Goal: Find specific page/section: Find specific page/section

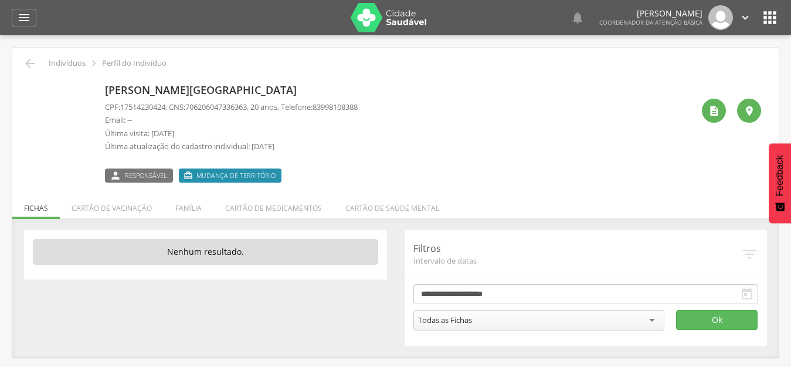
click at [30, 86] on img at bounding box center [30, 86] width 0 height 0
click at [715, 103] on div "" at bounding box center [714, 111] width 24 height 24
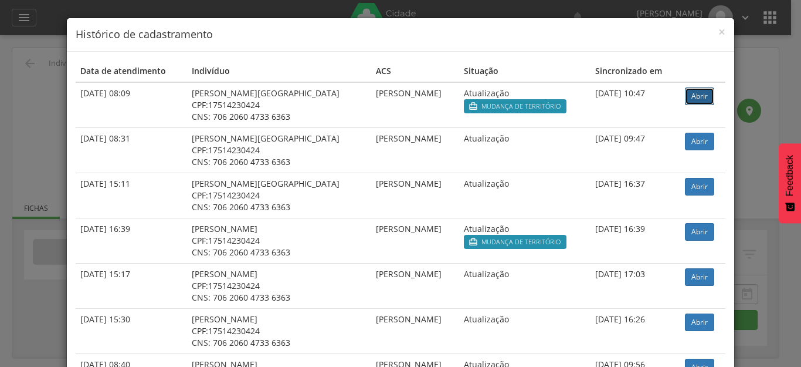
click at [691, 96] on link "Abrir" at bounding box center [699, 96] width 29 height 18
click at [718, 28] on span "×" at bounding box center [721, 31] width 7 height 16
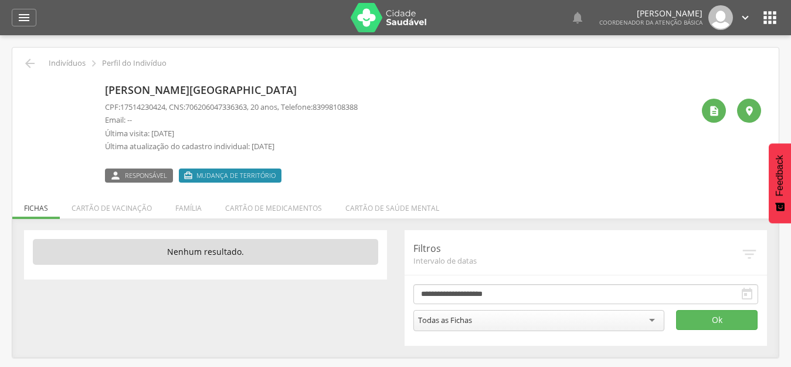
click at [763, 18] on icon "" at bounding box center [770, 17] width 19 height 19
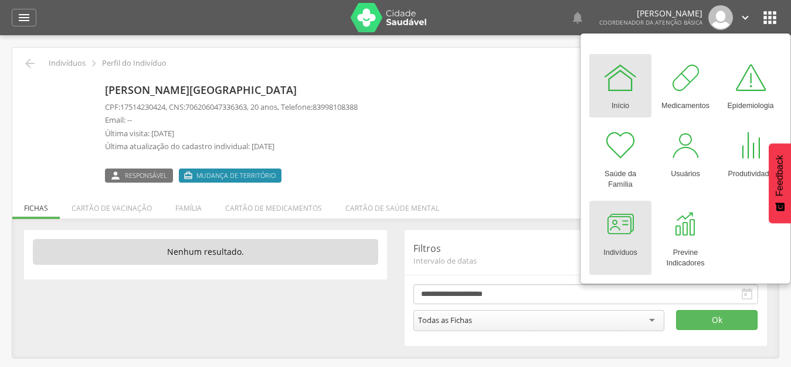
click at [629, 237] on div at bounding box center [620, 223] width 35 height 35
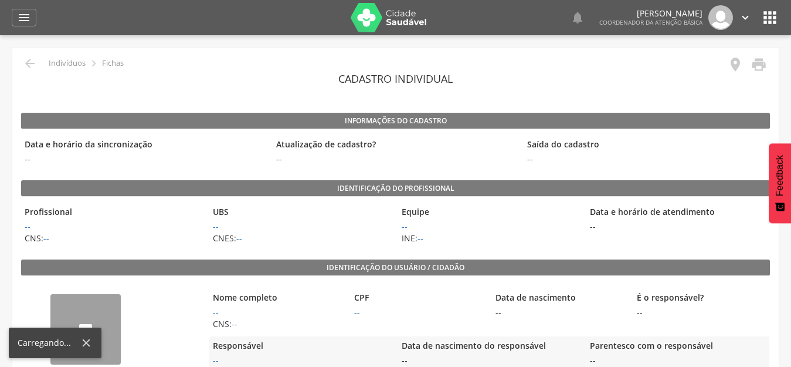
click at [107, 306] on div "--" at bounding box center [85, 329] width 70 height 70
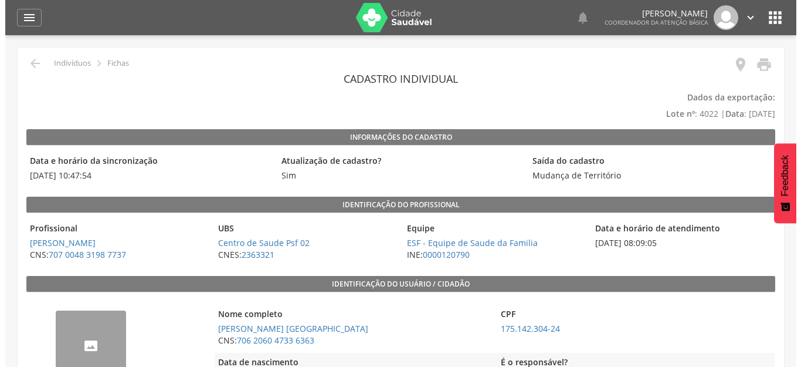
scroll to position [235, 0]
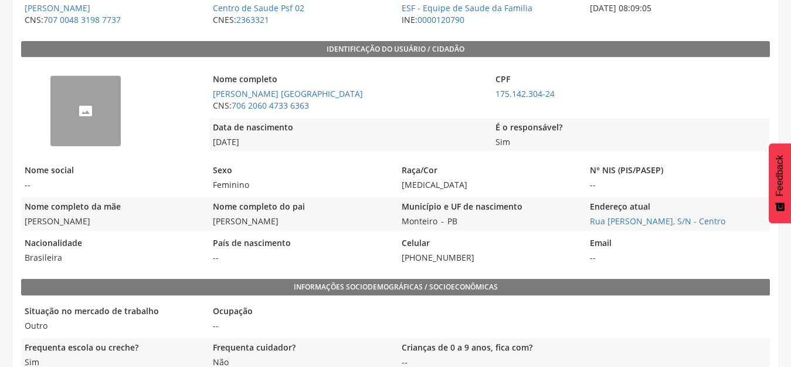
click at [50, 83] on img "--" at bounding box center [50, 83] width 0 height 0
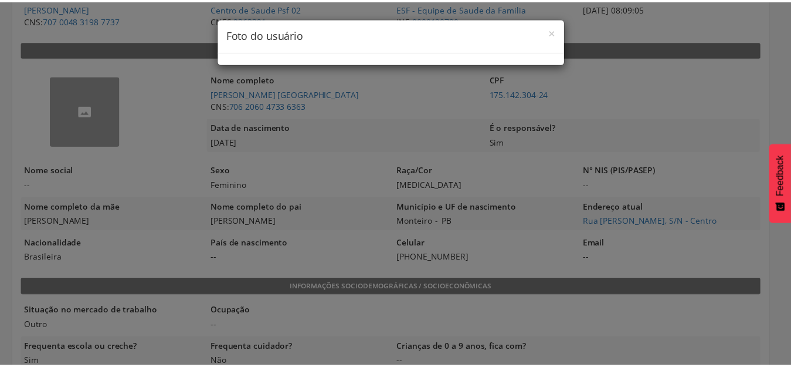
scroll to position [0, 0]
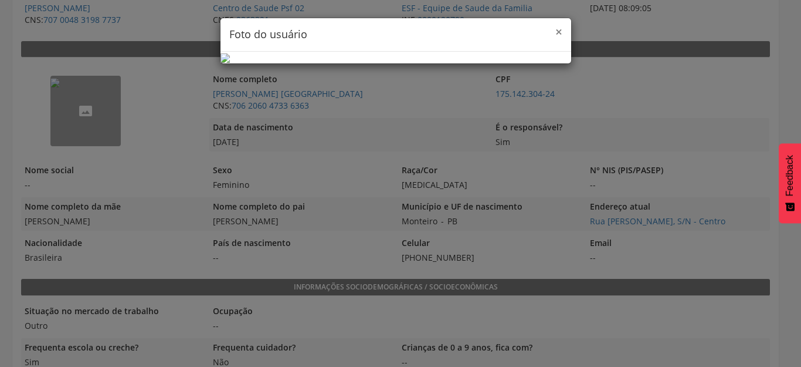
click at [555, 31] on span "×" at bounding box center [558, 31] width 7 height 16
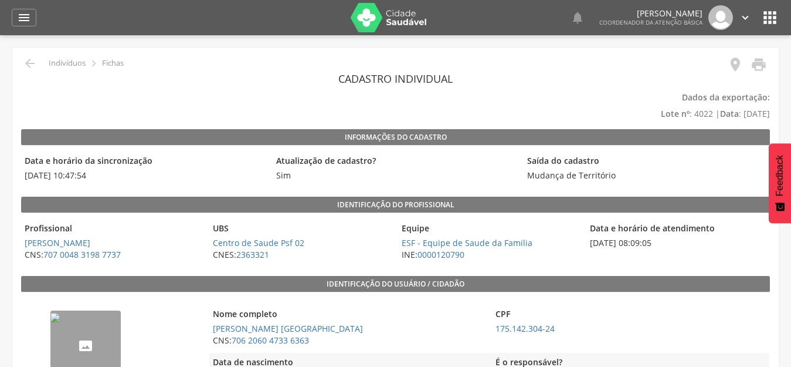
click at [773, 13] on icon "" at bounding box center [770, 17] width 19 height 19
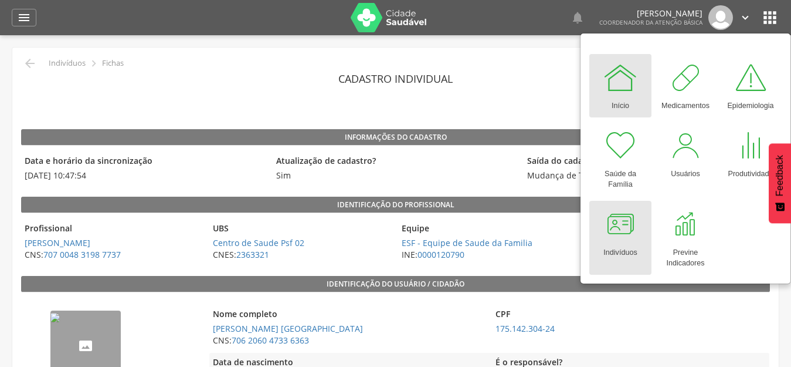
click at [640, 245] on link "Indivíduos" at bounding box center [620, 238] width 62 height 74
